Goal: Information Seeking & Learning: Learn about a topic

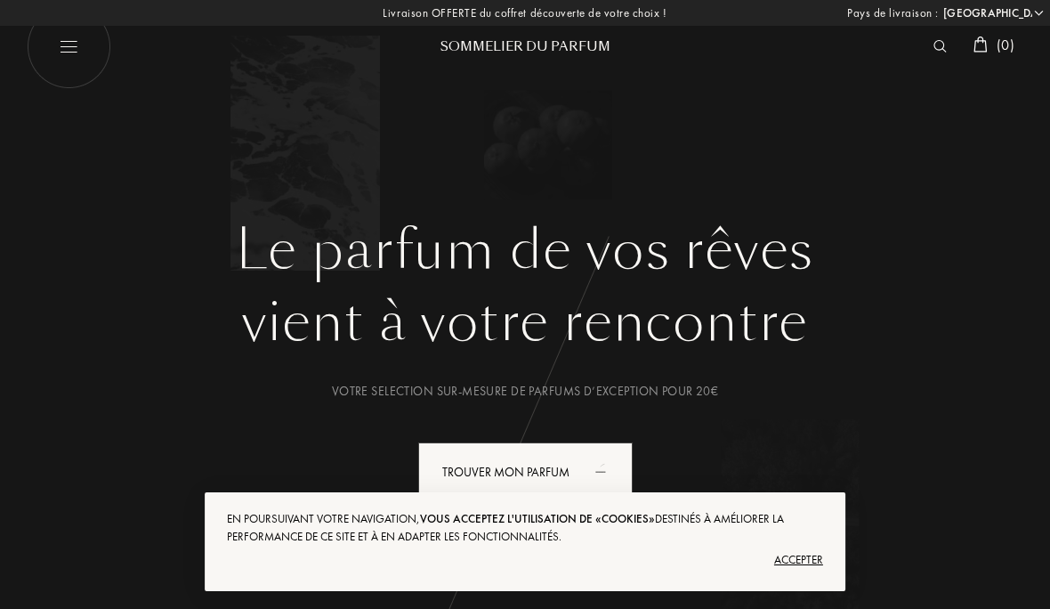
select select "FR"
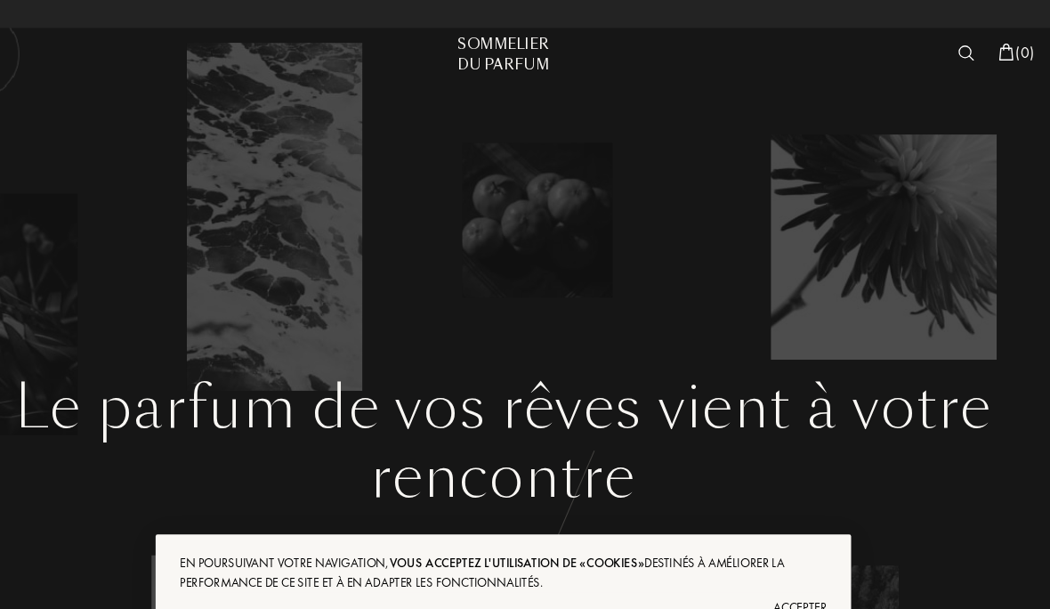
select select "FR"
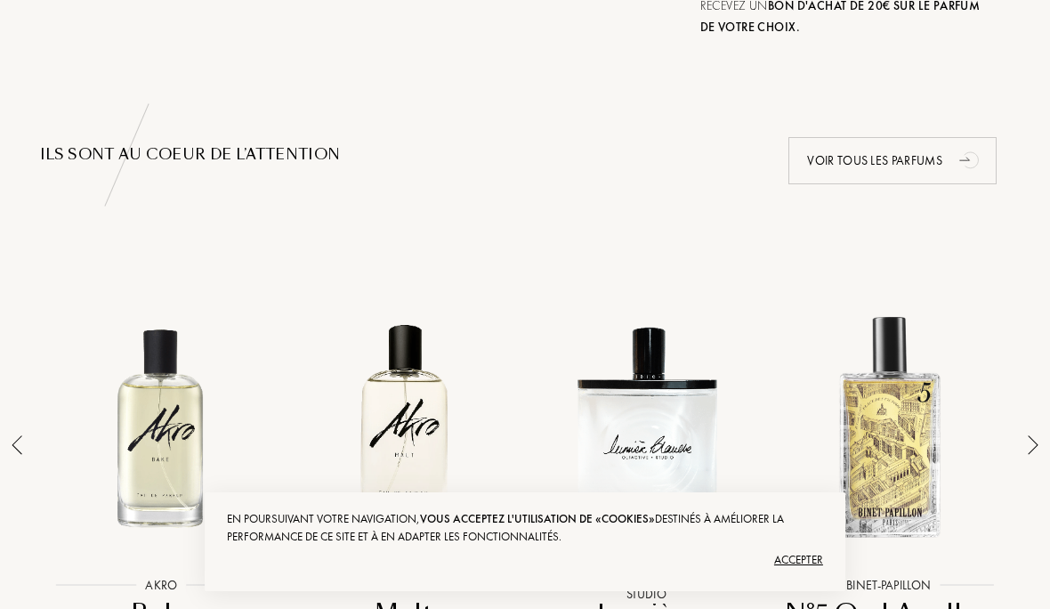
scroll to position [1110, 0]
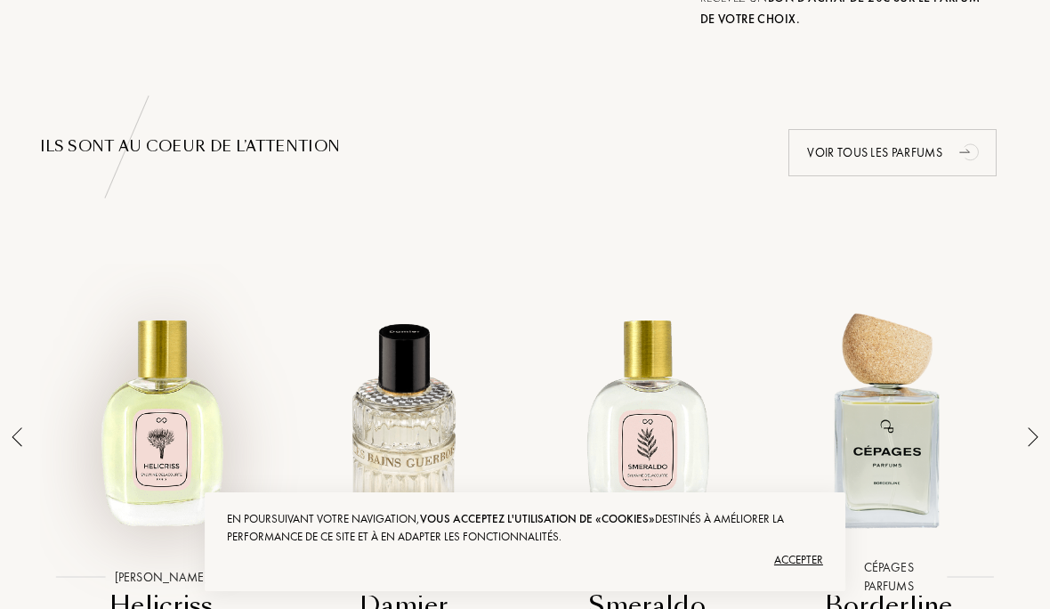
click at [165, 440] on div at bounding box center [161, 418] width 234 height 273
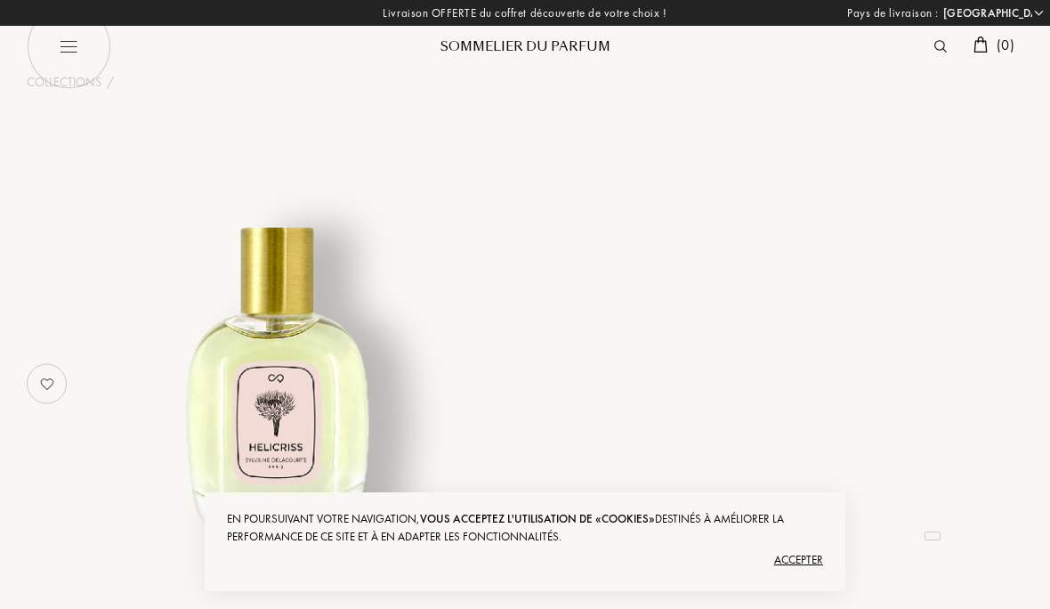
select select "FR"
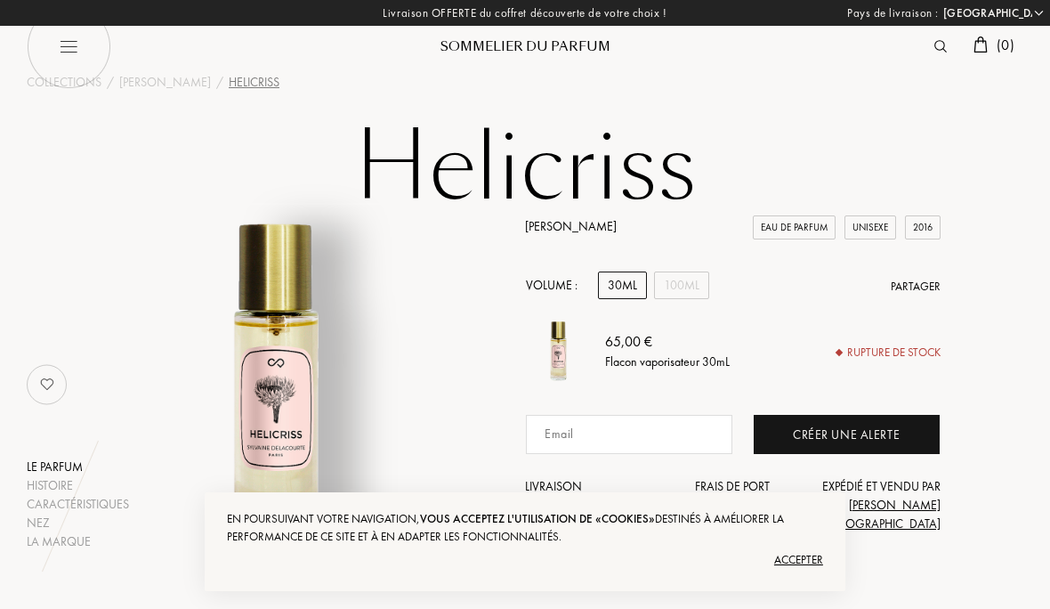
click at [939, 41] on img at bounding box center [940, 46] width 12 height 12
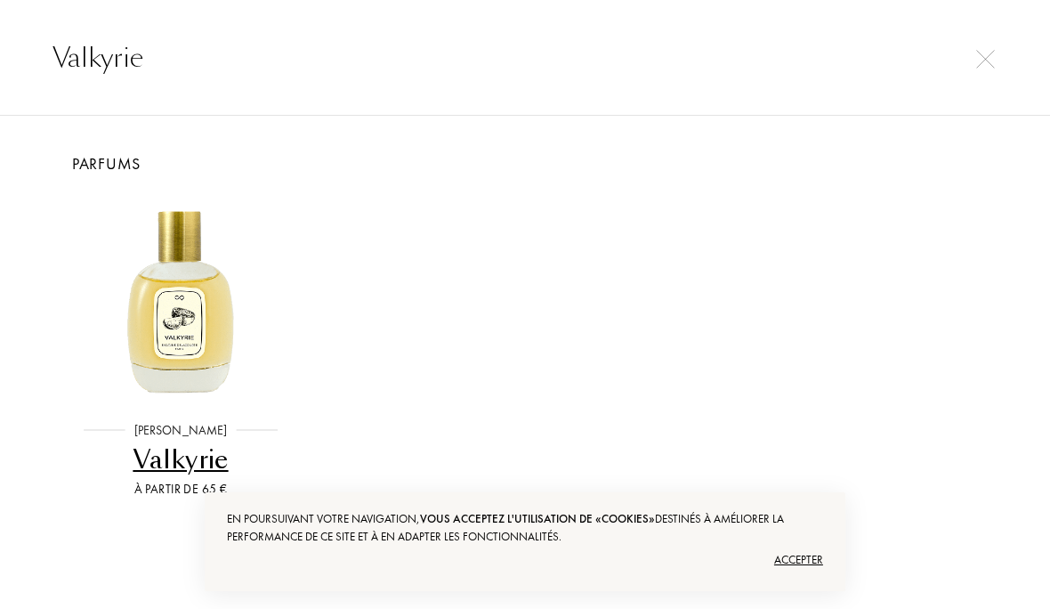
type input "Valkyrie"
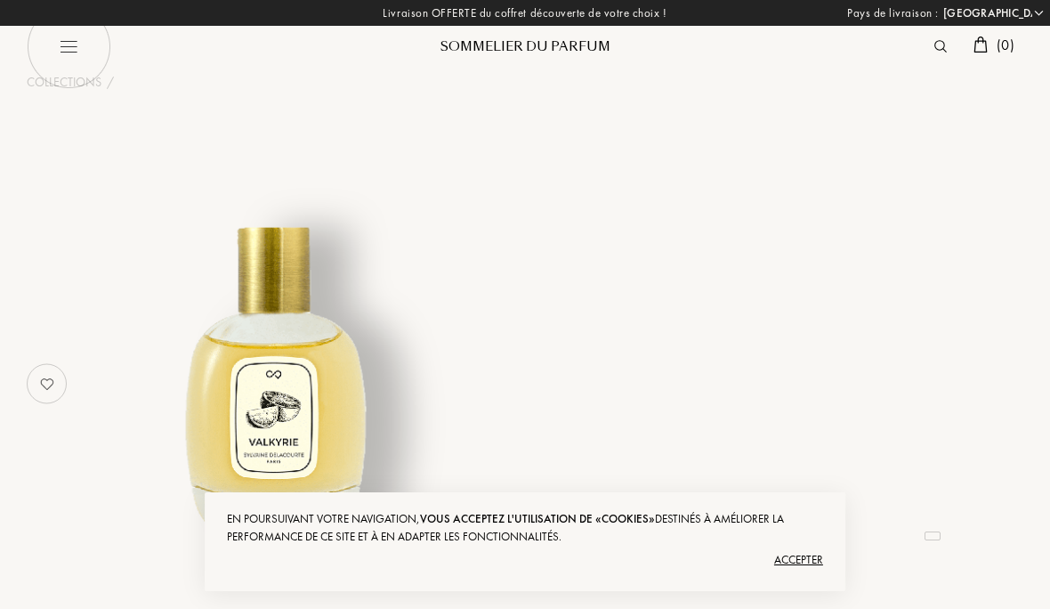
select select "FR"
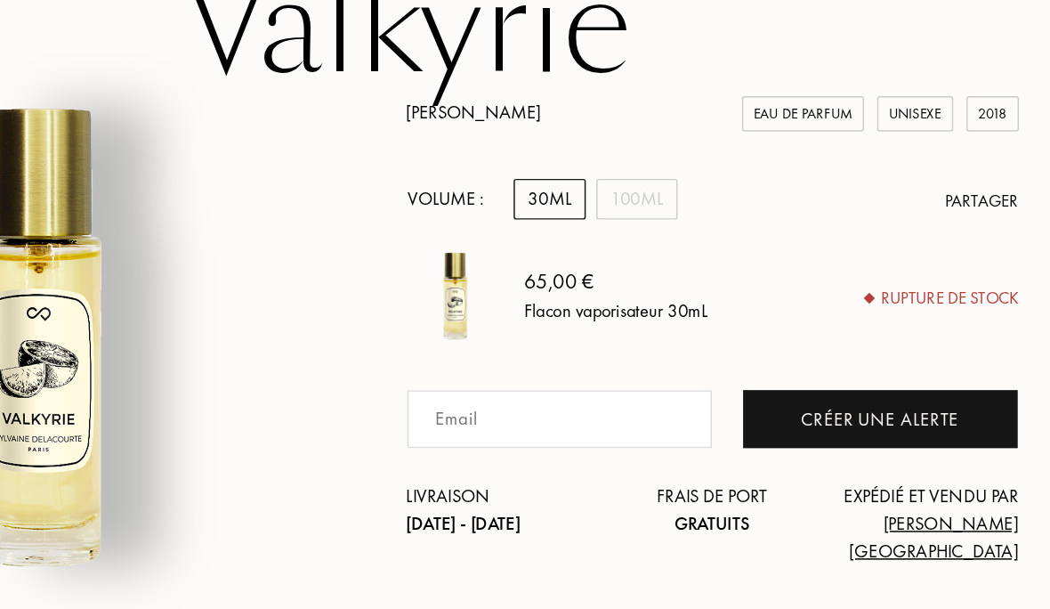
scroll to position [149, 0]
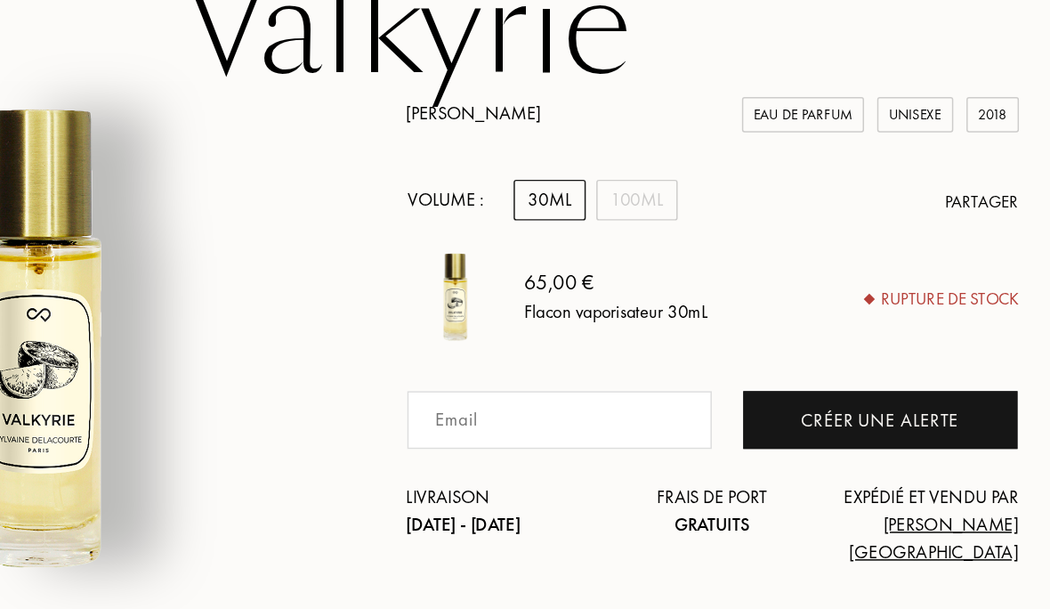
click at [598, 137] on div "30mL" at bounding box center [622, 136] width 49 height 28
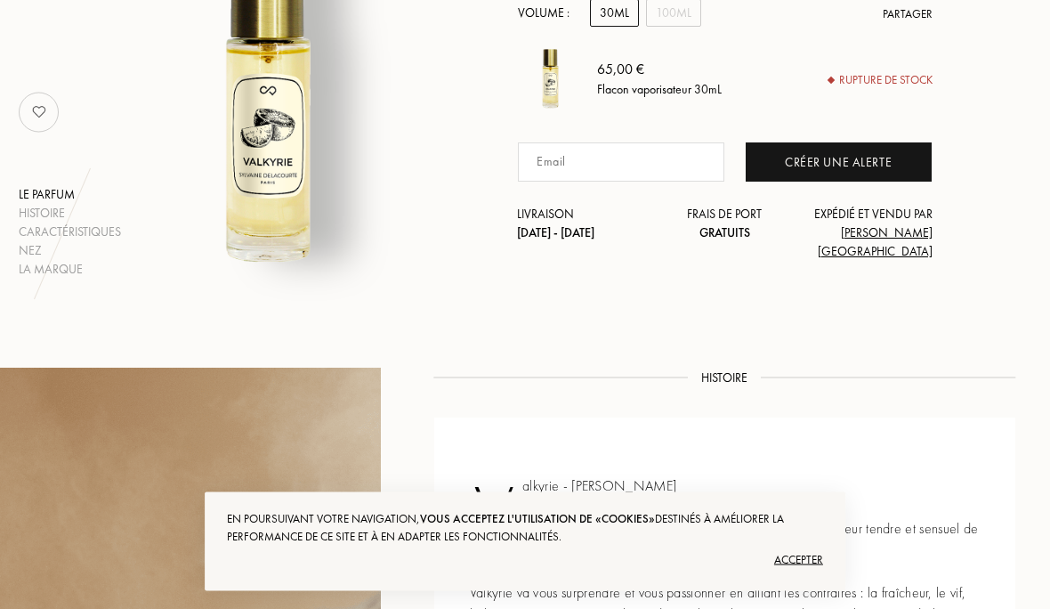
scroll to position [0, 8]
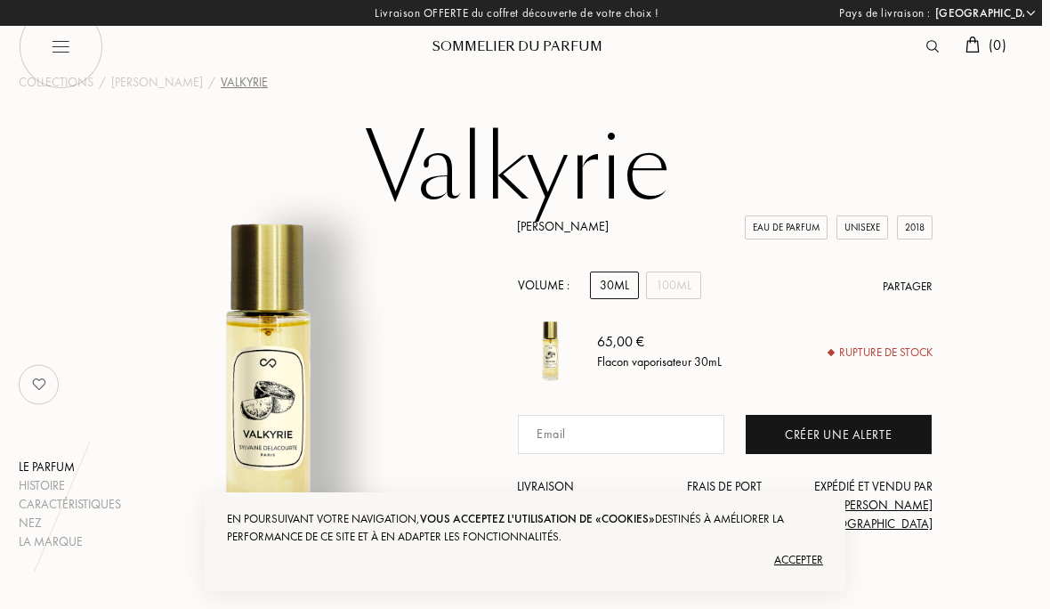
click at [927, 49] on img at bounding box center [932, 46] width 12 height 12
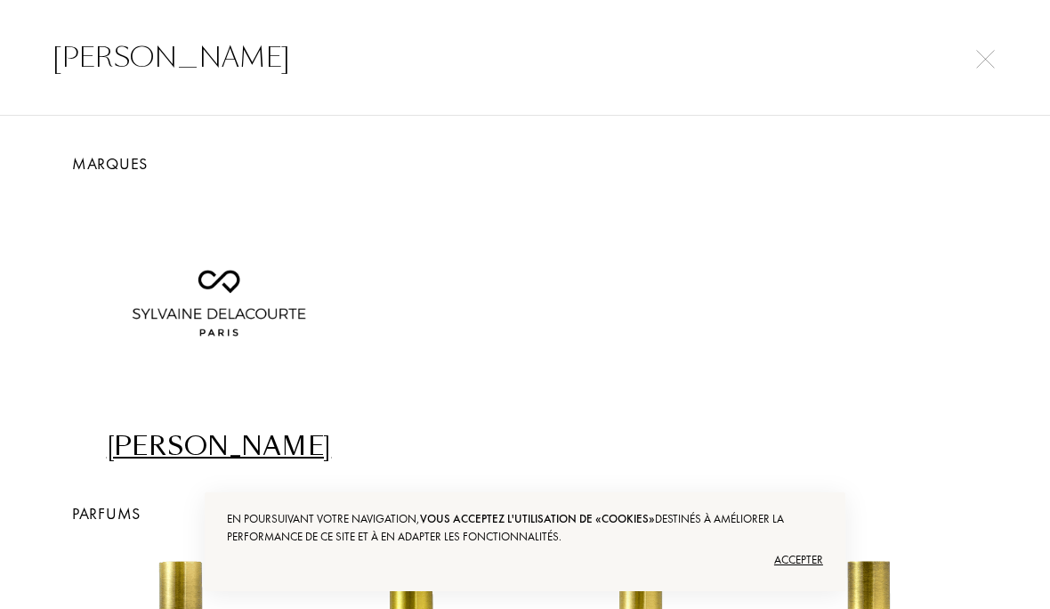
type input "[PERSON_NAME]"
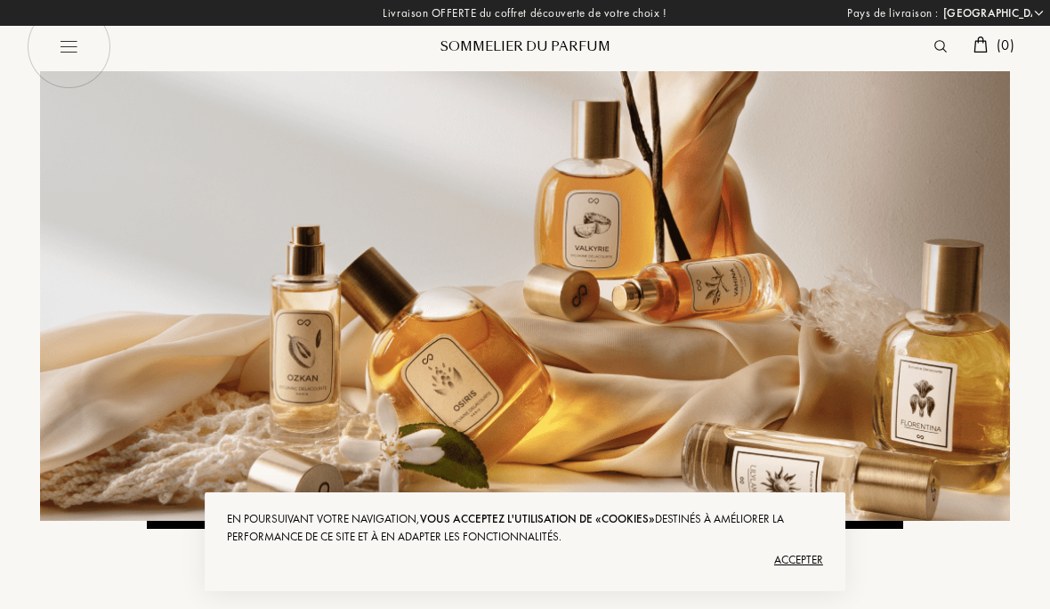
select select "FR"
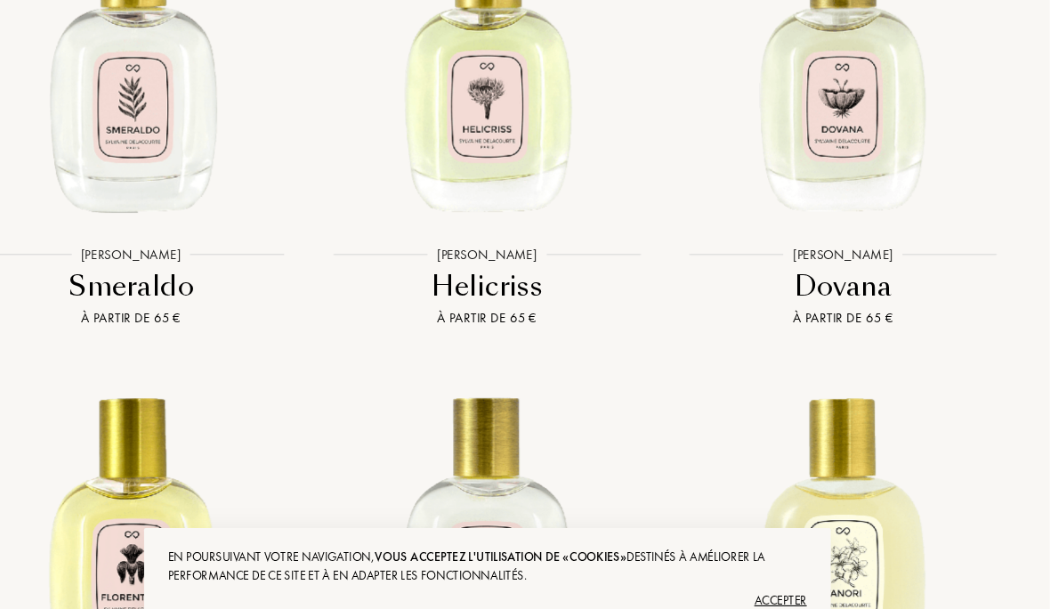
scroll to position [3480, 0]
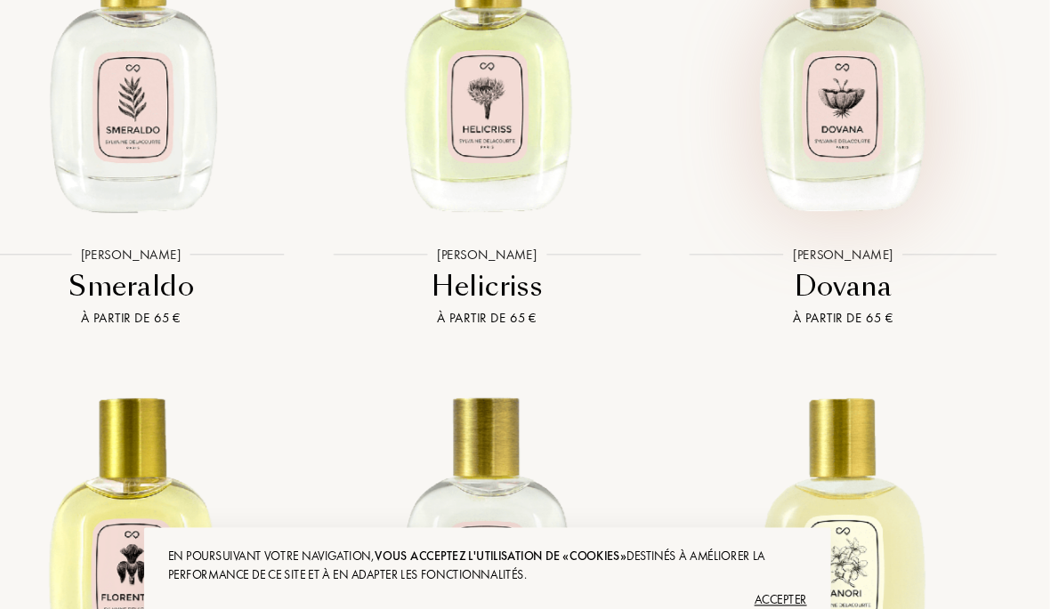
click at [807, 149] on img at bounding box center [856, 59] width 299 height 299
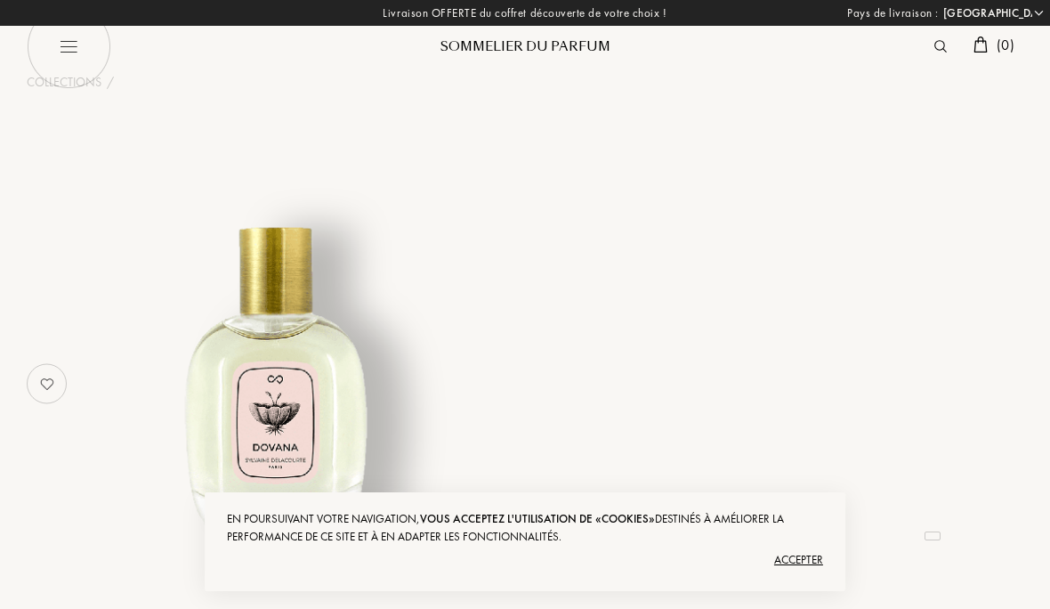
select select "FR"
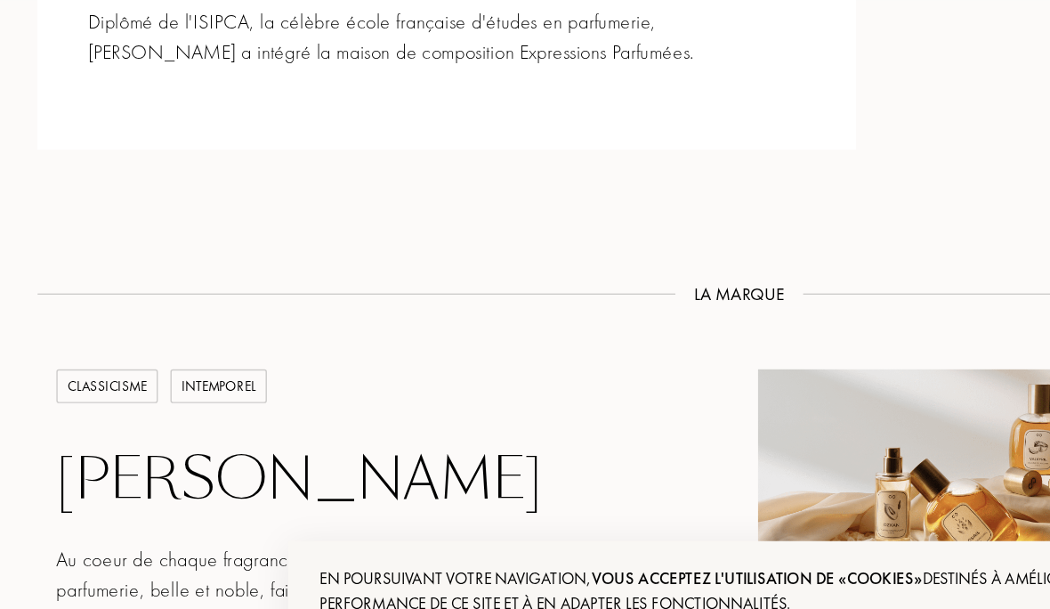
scroll to position [0, -954]
select select "FR"
